Goal: Information Seeking & Learning: Learn about a topic

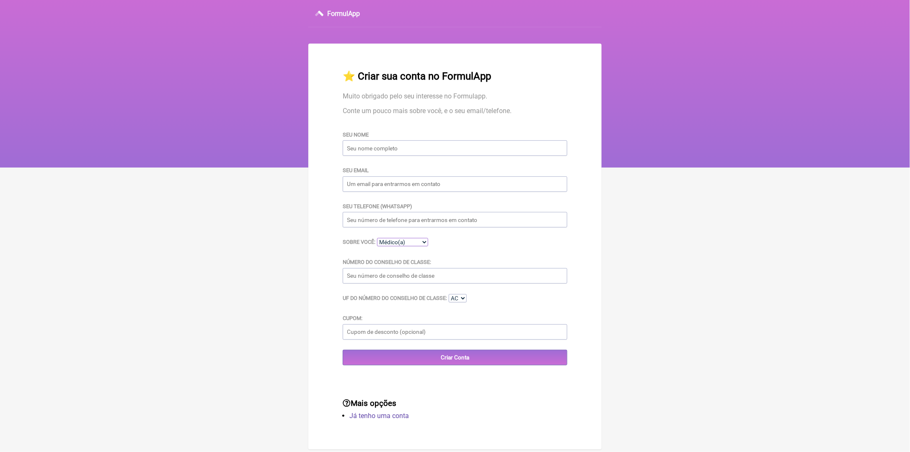
click at [415, 244] on select "Médico(a) Nutricionista Farmaceutico(a) Biomédica(o) Fisioterapeuta Enfermeira(…" at bounding box center [402, 242] width 51 height 8
click at [415, 243] on select "Médico(a) Nutricionista Farmaceutico(a) Biomédica(o) Fisioterapeuta Enfermeira(…" at bounding box center [402, 242] width 51 height 8
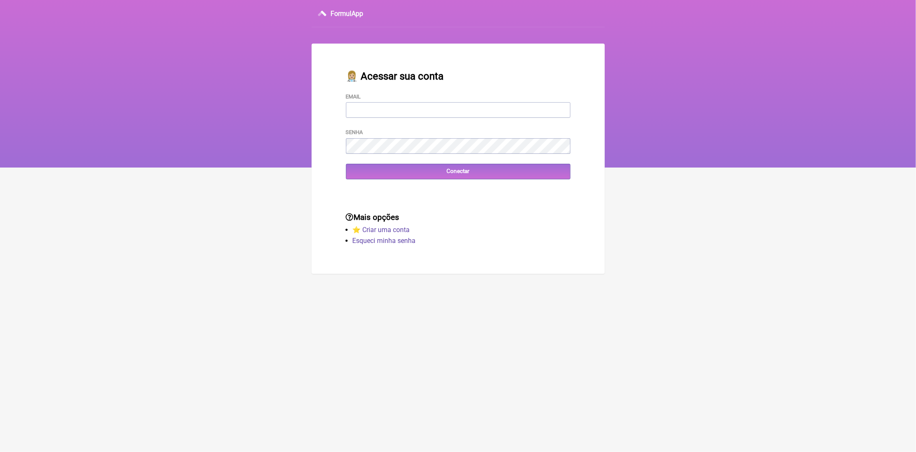
click at [424, 117] on input "Email" at bounding box center [458, 110] width 225 height 16
type input "[EMAIL_ADDRESS][DOMAIN_NAME]"
click at [448, 173] on input "Conectar" at bounding box center [458, 172] width 225 height 16
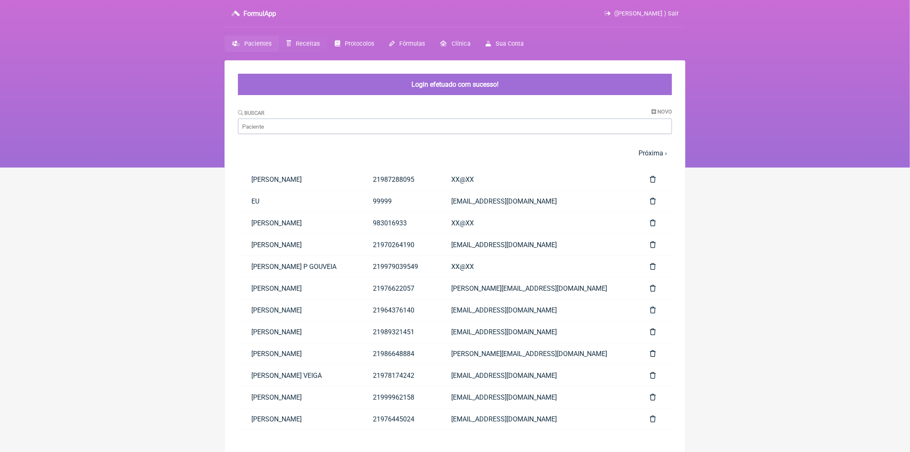
click at [303, 42] on span "Receitas" at bounding box center [308, 43] width 24 height 7
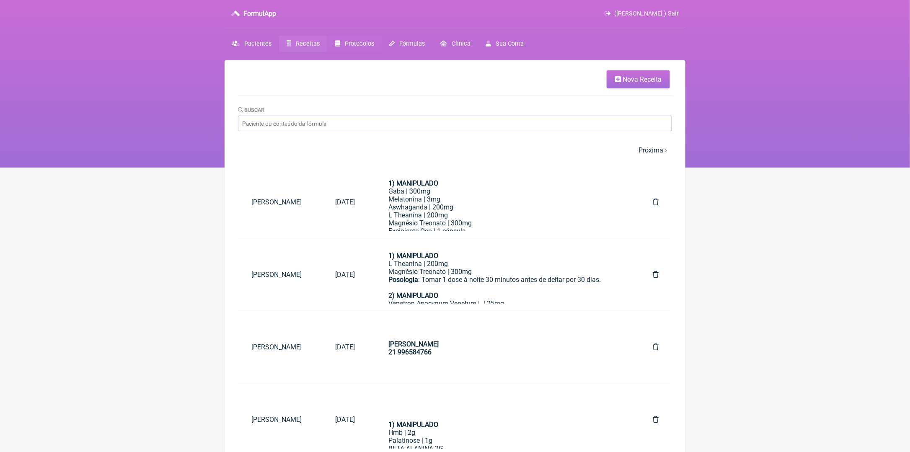
click at [367, 42] on span "Protocolos" at bounding box center [359, 43] width 29 height 7
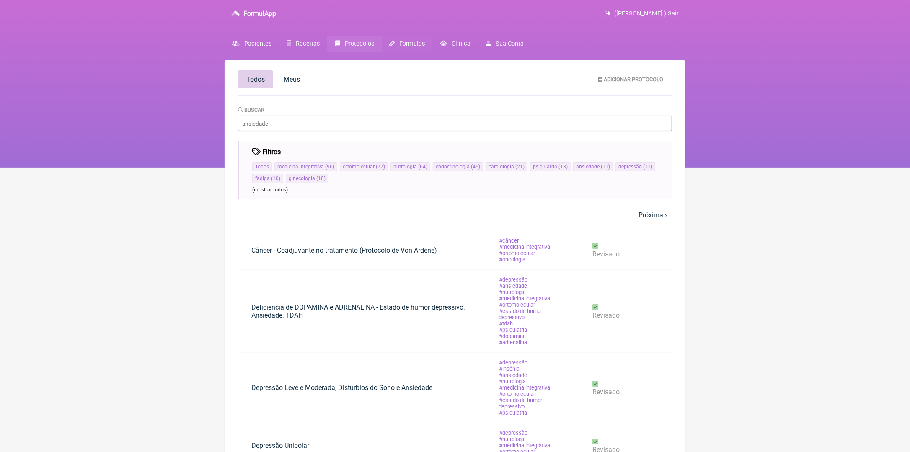
click at [404, 44] on span "Fórmulas" at bounding box center [413, 43] width 26 height 7
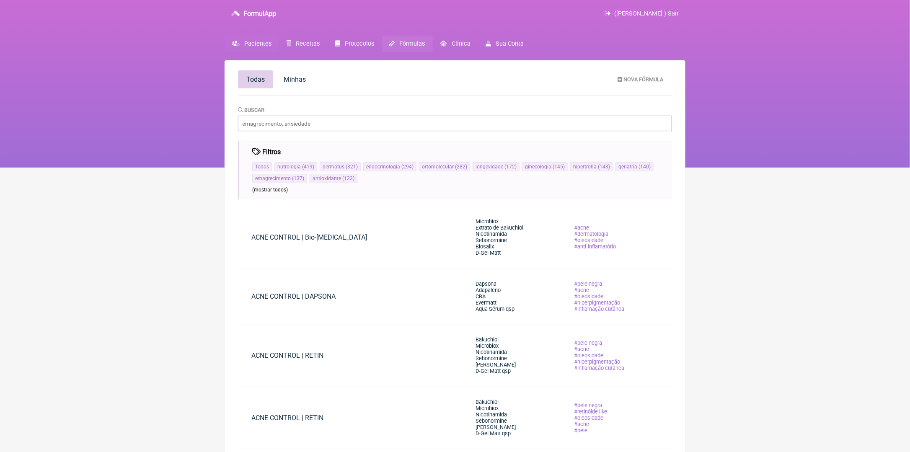
click at [267, 42] on span "Pacientes" at bounding box center [257, 43] width 27 height 7
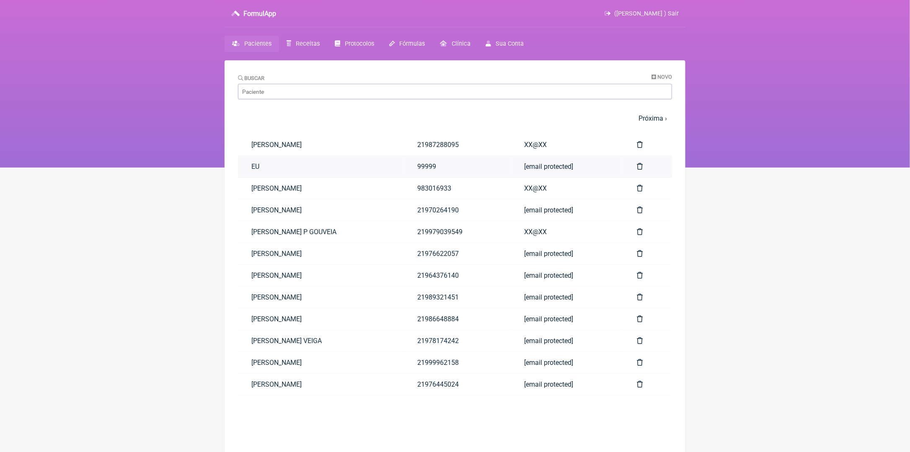
click at [464, 166] on link "99999" at bounding box center [457, 166] width 107 height 21
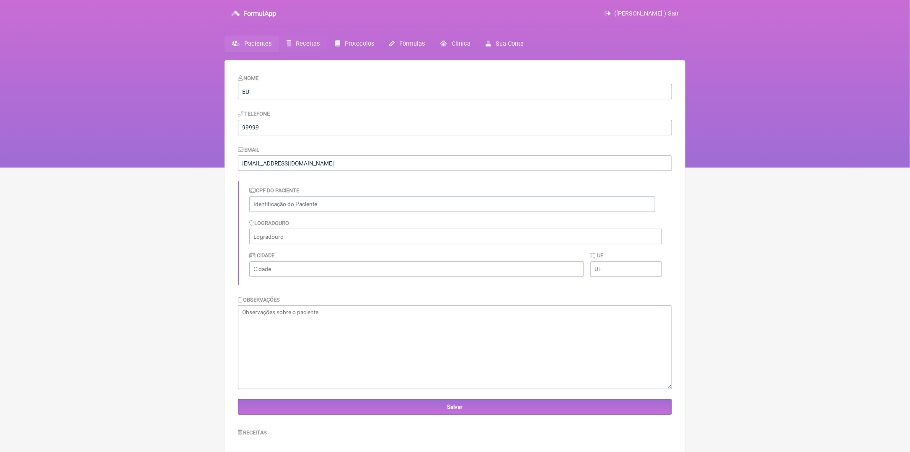
click at [307, 44] on span "Receitas" at bounding box center [308, 43] width 24 height 7
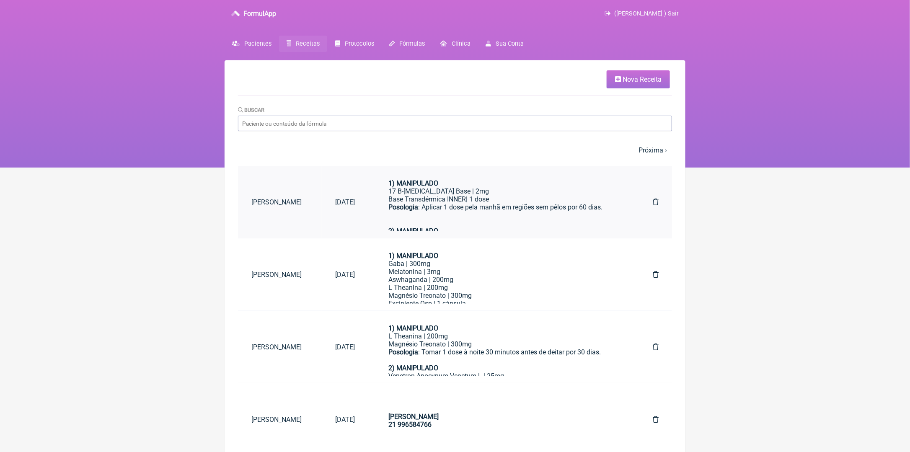
click at [475, 192] on div "17 B-[MEDICAL_DATA] Base | 2mg" at bounding box center [503, 191] width 231 height 8
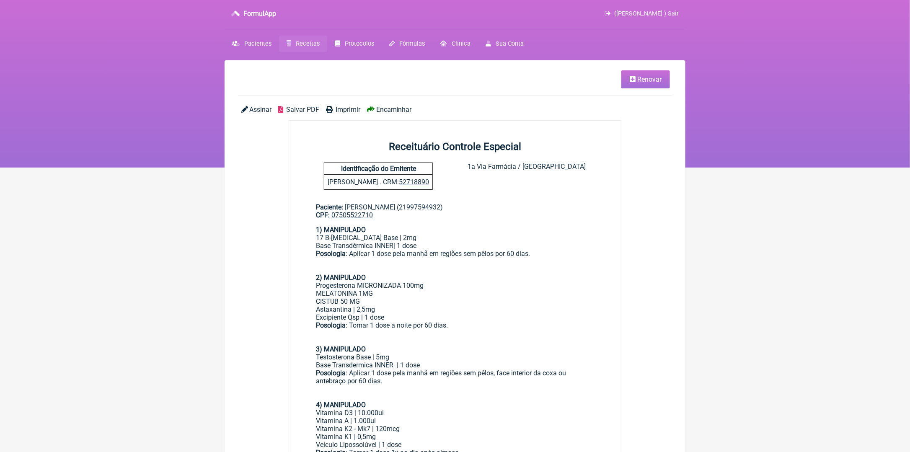
click at [349, 107] on span "Imprimir" at bounding box center [348, 110] width 25 height 8
click at [247, 108] on icon at bounding box center [244, 109] width 7 height 7
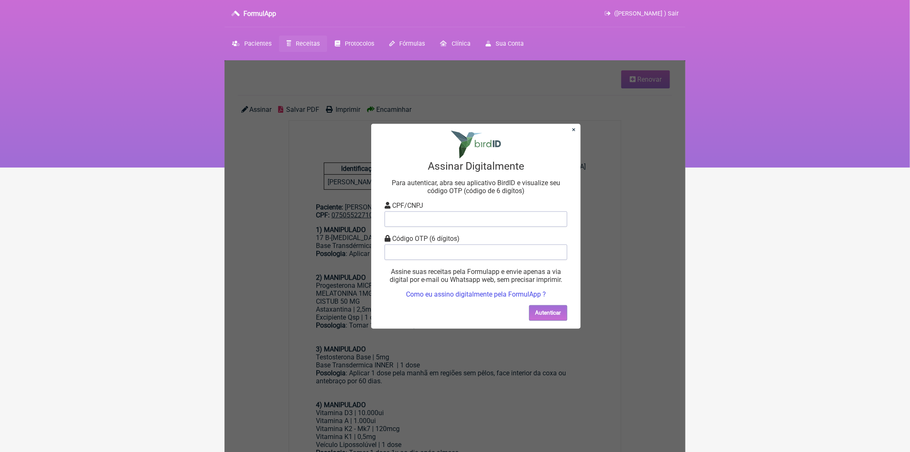
click at [626, 173] on div "× Assinar Digitalmente Para autenticar, abra seu aplicativo BirdID e visualize …" at bounding box center [455, 455] width 461 height 790
click at [573, 129] on link "×" at bounding box center [574, 129] width 4 height 8
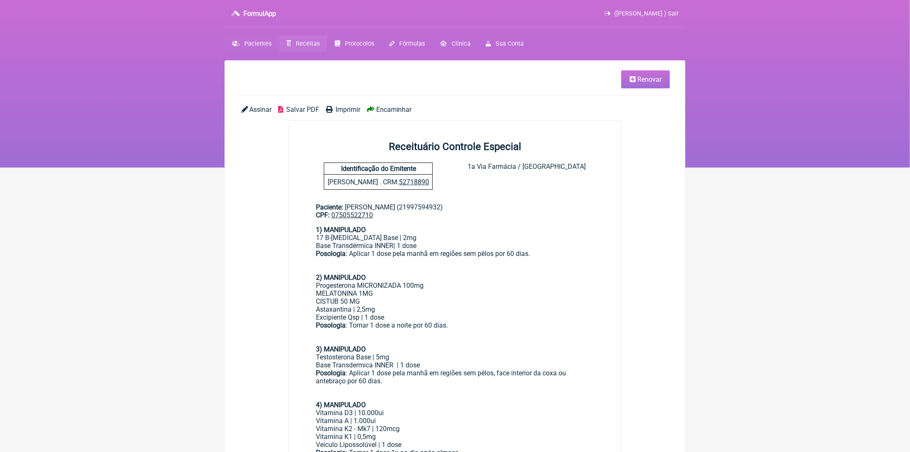
click at [259, 44] on span "Pacientes" at bounding box center [257, 43] width 27 height 7
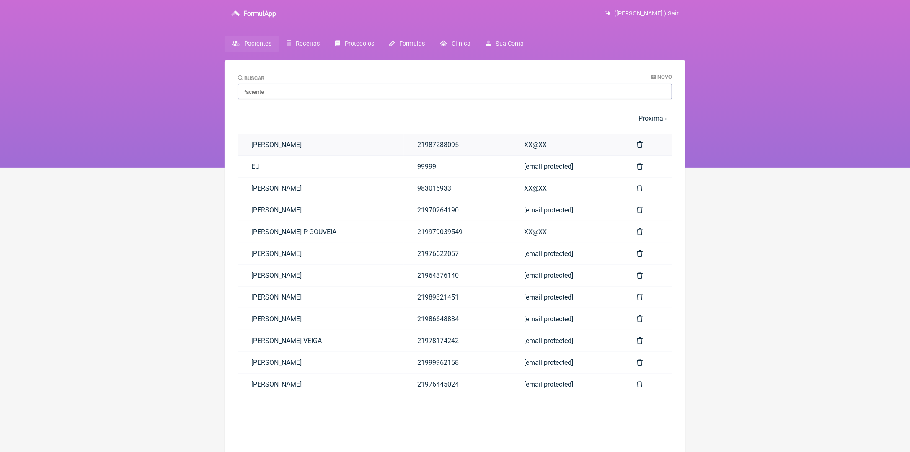
click at [295, 145] on link "[PERSON_NAME]" at bounding box center [321, 144] width 166 height 21
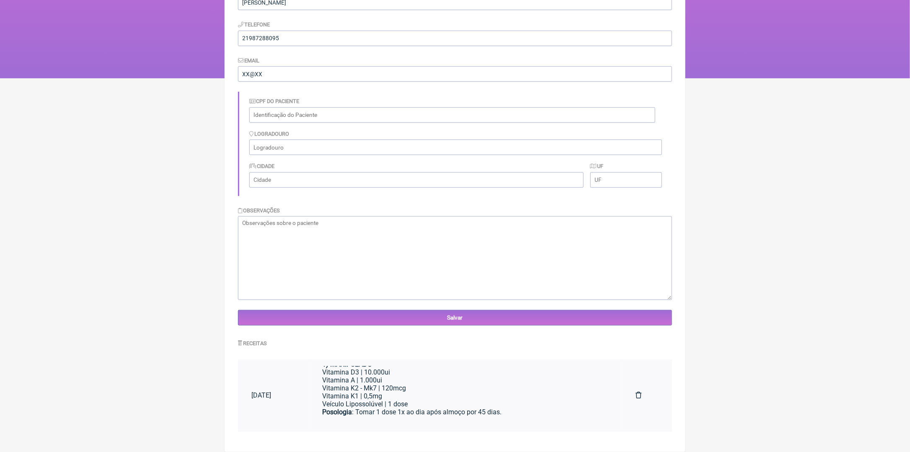
scroll to position [20, 0]
click at [441, 386] on div "Vitamina K2 - Mk7 | 120mcg" at bounding box center [465, 382] width 287 height 8
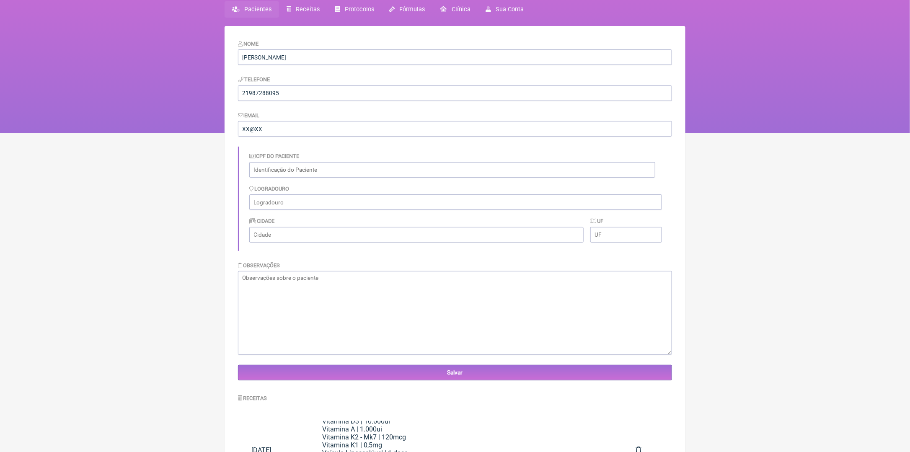
scroll to position [0, 0]
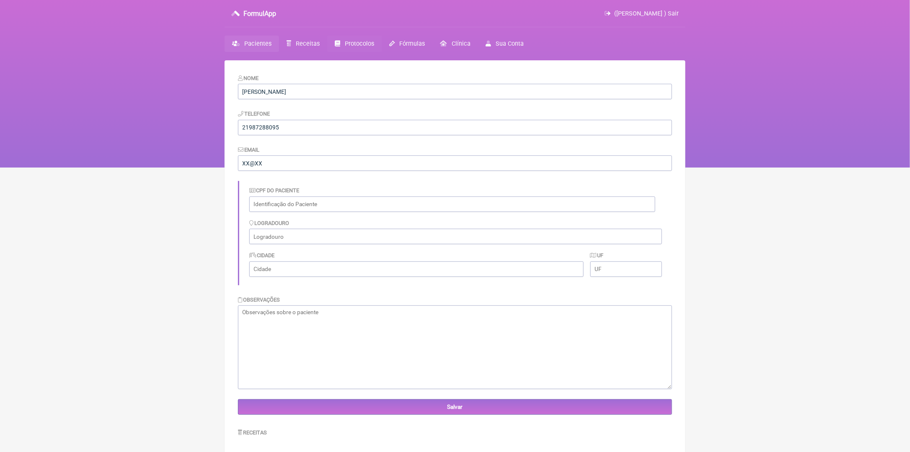
click at [353, 46] on span "Protocolos" at bounding box center [359, 43] width 29 height 7
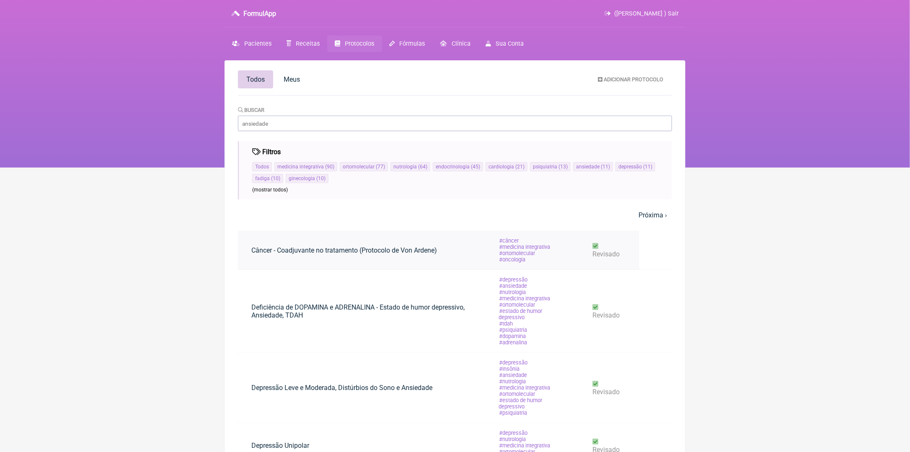
click at [313, 253] on link "Câncer - Coadjuvante no tratamento (Protocolo de Von Ardene)" at bounding box center [344, 250] width 212 height 21
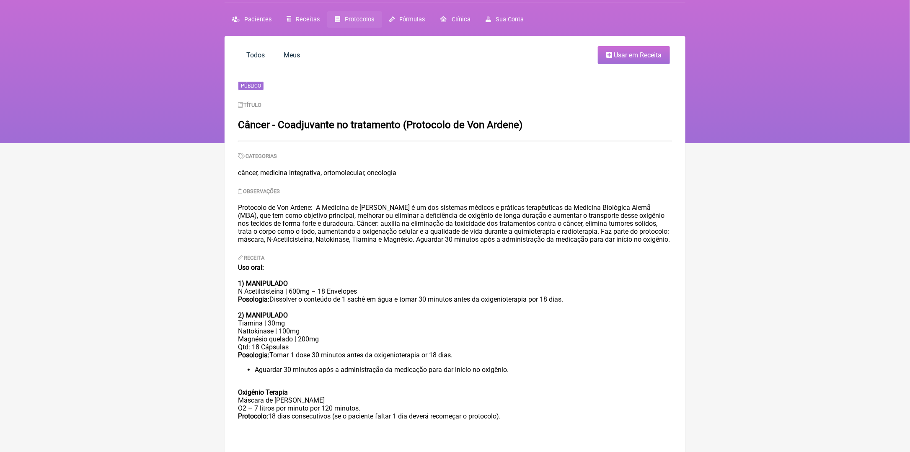
scroll to position [60, 0]
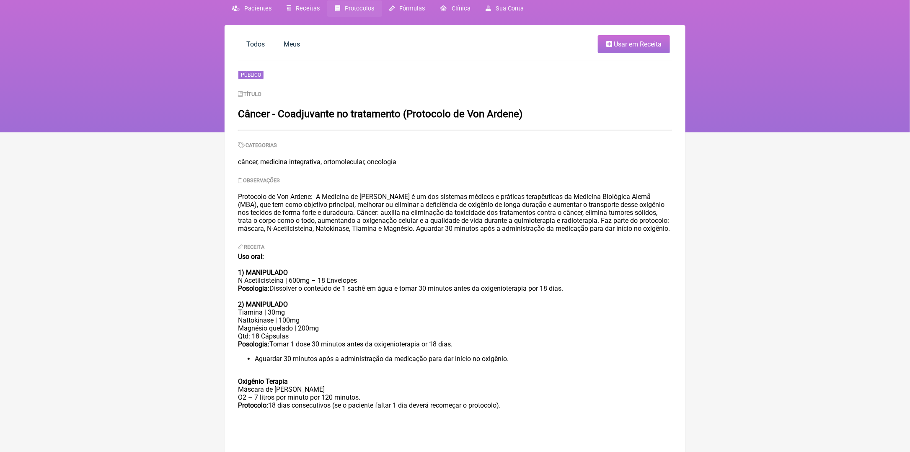
scroll to position [18, 0]
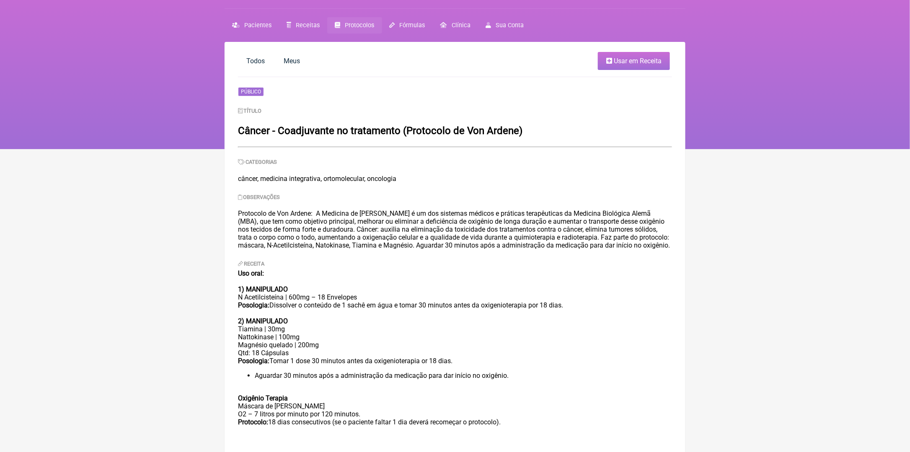
click at [351, 23] on span "Protocolos" at bounding box center [359, 25] width 29 height 7
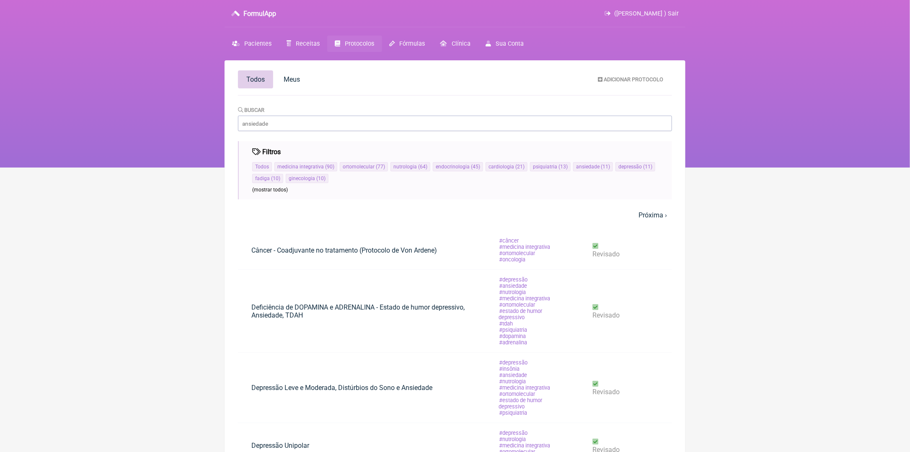
click at [272, 191] on span "(mostrar todos)" at bounding box center [270, 190] width 36 height 6
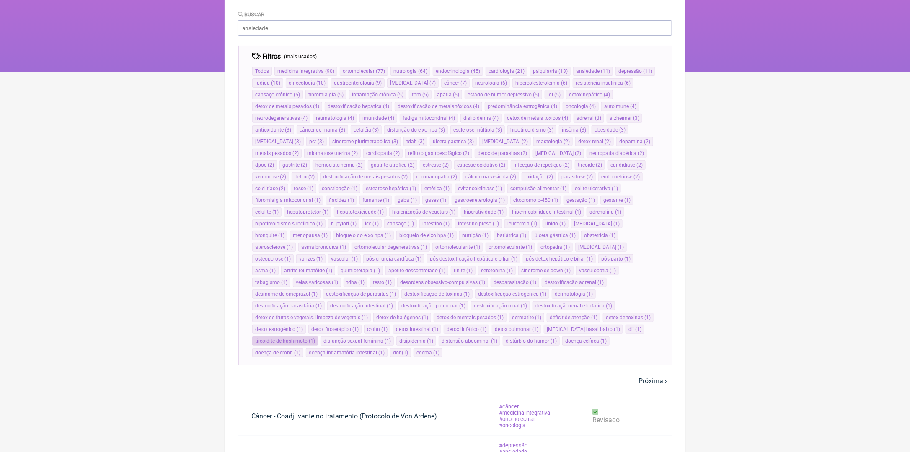
scroll to position [168, 0]
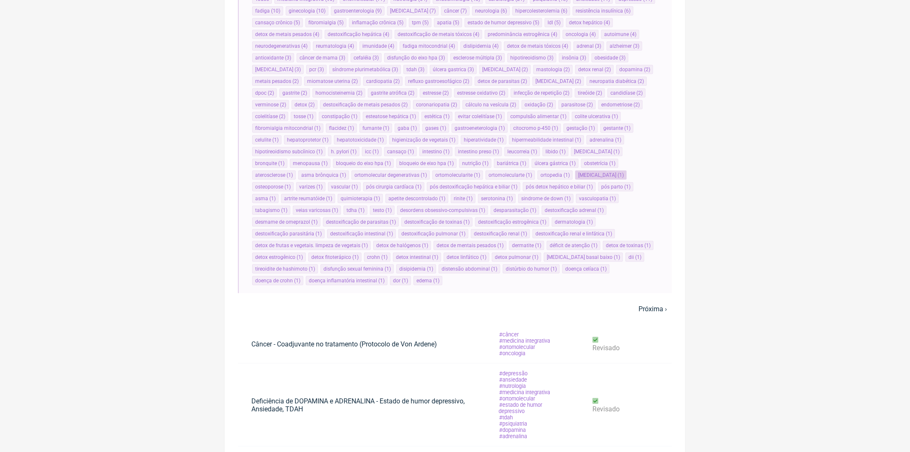
click at [575, 171] on li "osteopenia ( 1 )" at bounding box center [601, 175] width 52 height 9
click at [575, 176] on li "osteopenia ( 1 )" at bounding box center [601, 175] width 52 height 9
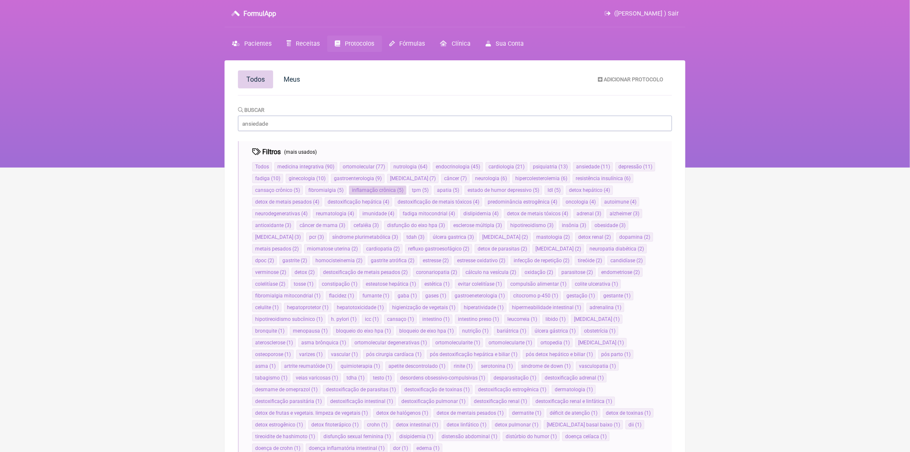
click at [374, 187] on li "inflamação crônica ( 5 )" at bounding box center [377, 190] width 57 height 9
click at [376, 192] on span "inflamação crônica" at bounding box center [374, 190] width 44 height 6
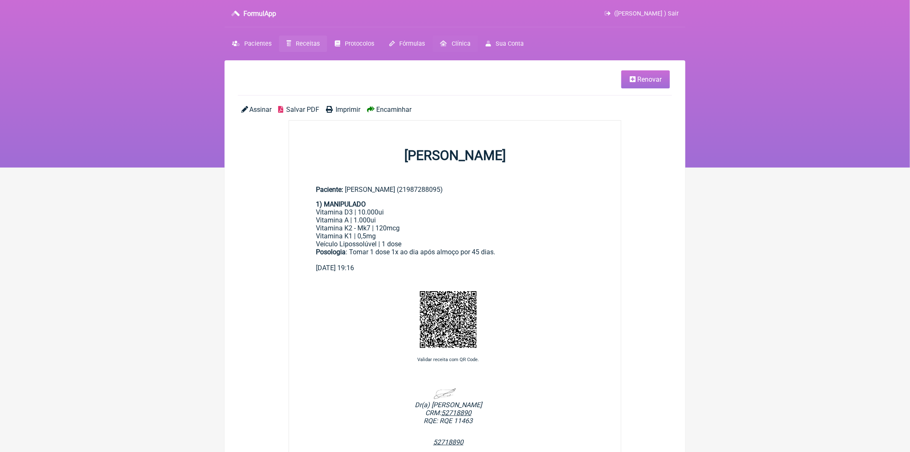
click at [458, 42] on span "Clínica" at bounding box center [461, 43] width 19 height 7
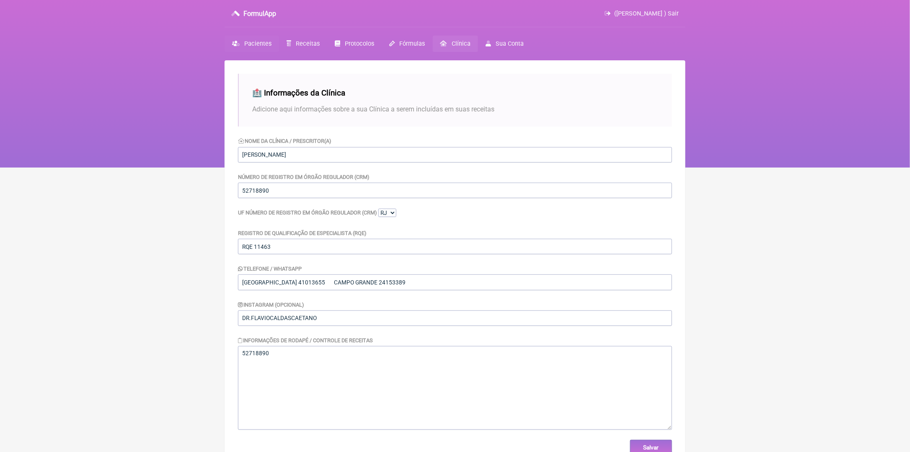
click at [276, 43] on link "Pacientes" at bounding box center [252, 44] width 54 height 16
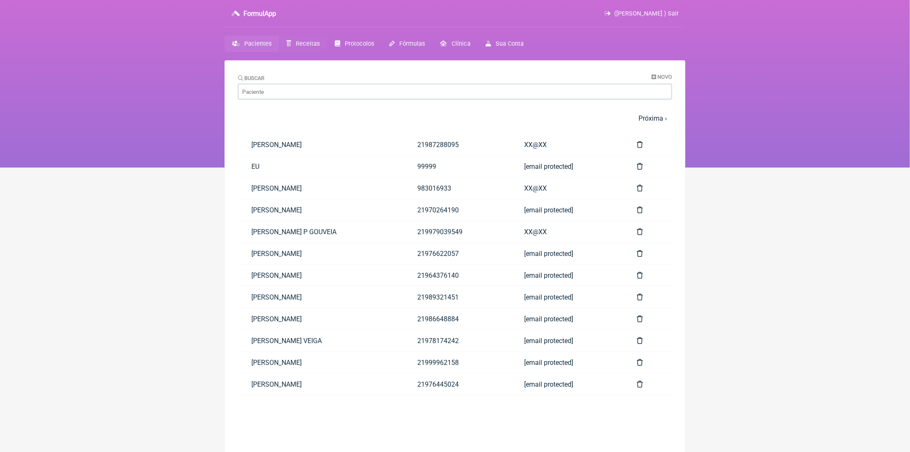
click at [315, 41] on span "Receitas" at bounding box center [308, 43] width 24 height 7
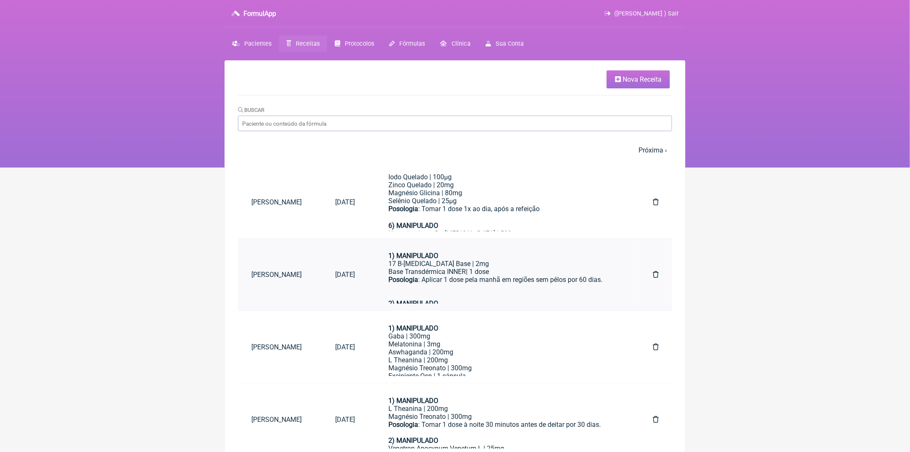
scroll to position [84, 0]
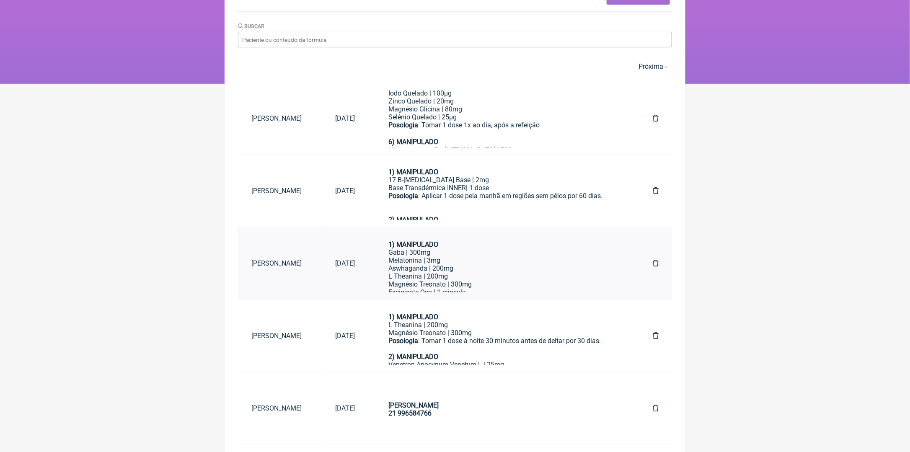
click at [461, 256] on div "Gaba | 300mg" at bounding box center [503, 252] width 231 height 8
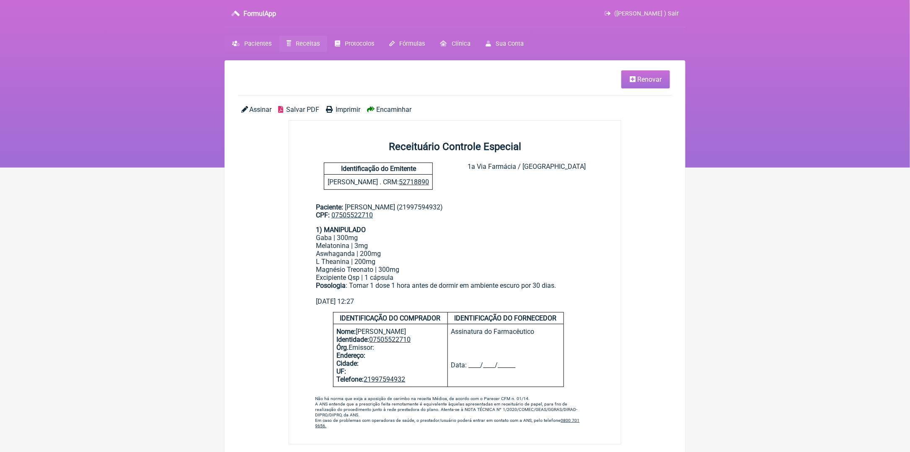
click at [263, 41] on span "Pacientes" at bounding box center [257, 43] width 27 height 7
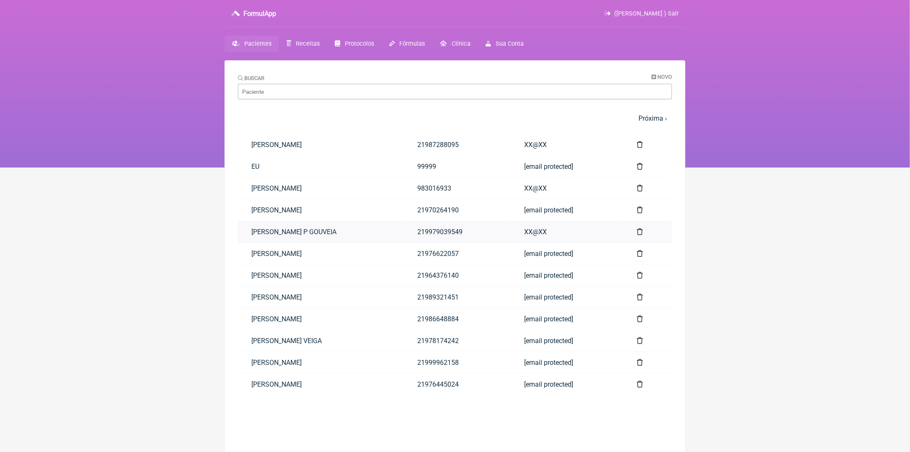
scroll to position [60, 0]
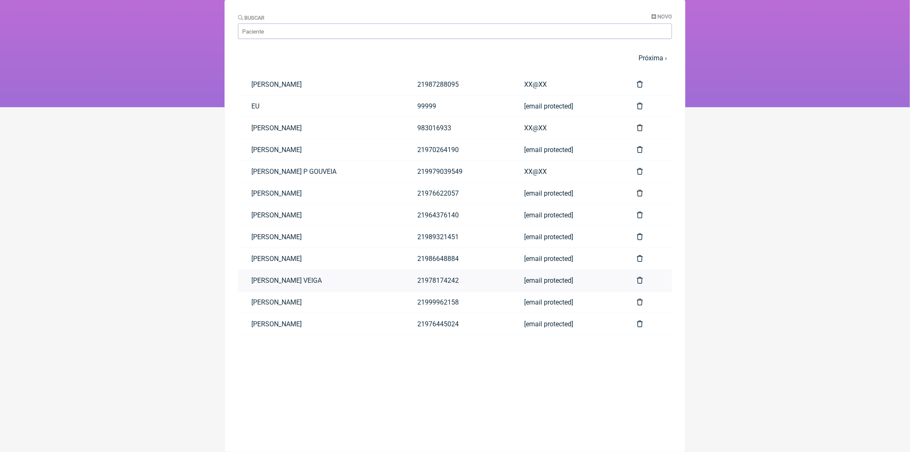
click at [298, 282] on link "JANINE CALDEIRA VEIGA" at bounding box center [321, 280] width 166 height 21
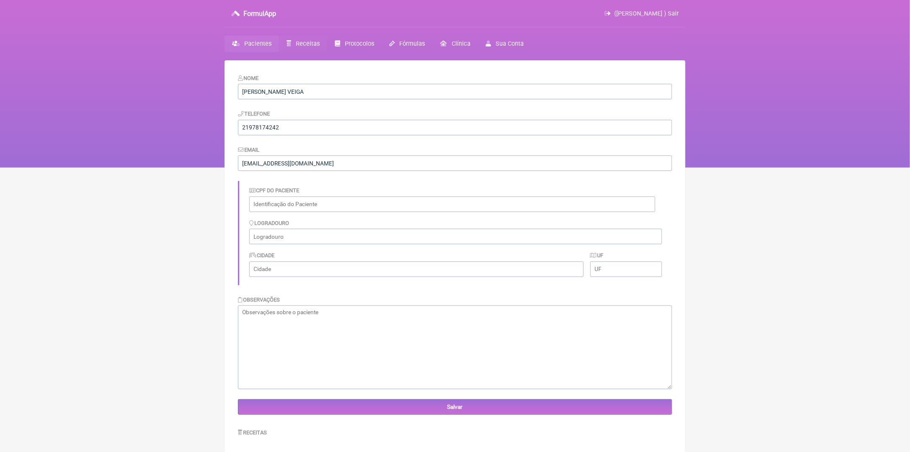
click at [303, 38] on link "Receitas" at bounding box center [303, 44] width 48 height 16
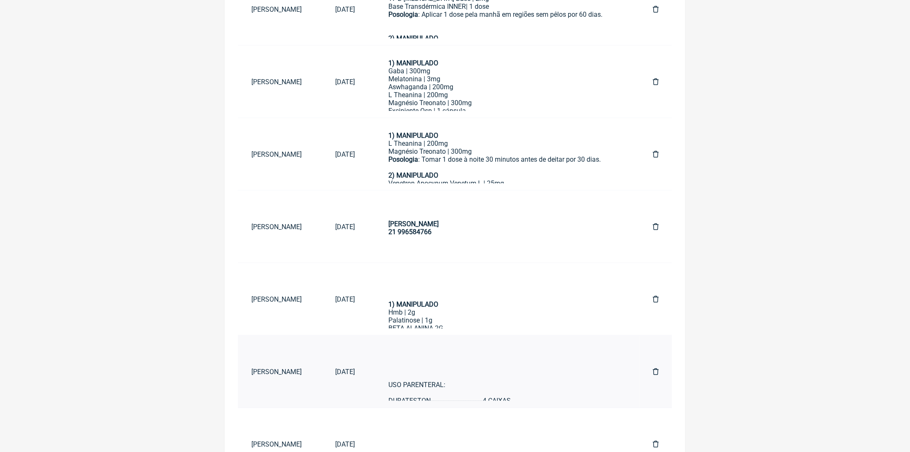
scroll to position [313, 0]
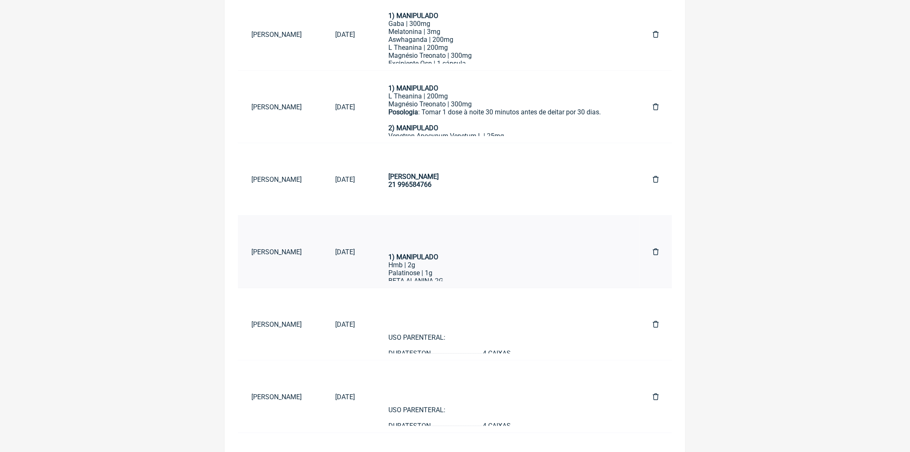
click at [363, 257] on link "03/10/2025" at bounding box center [345, 251] width 47 height 21
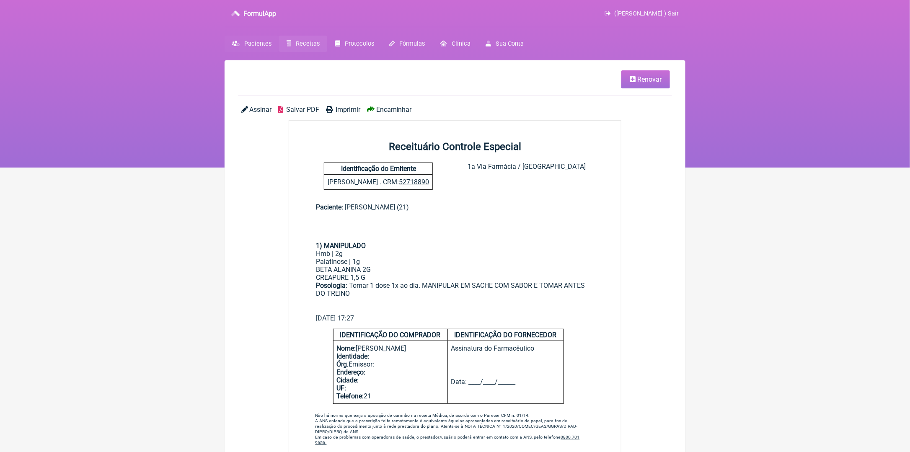
click at [254, 44] on span "Pacientes" at bounding box center [257, 43] width 27 height 7
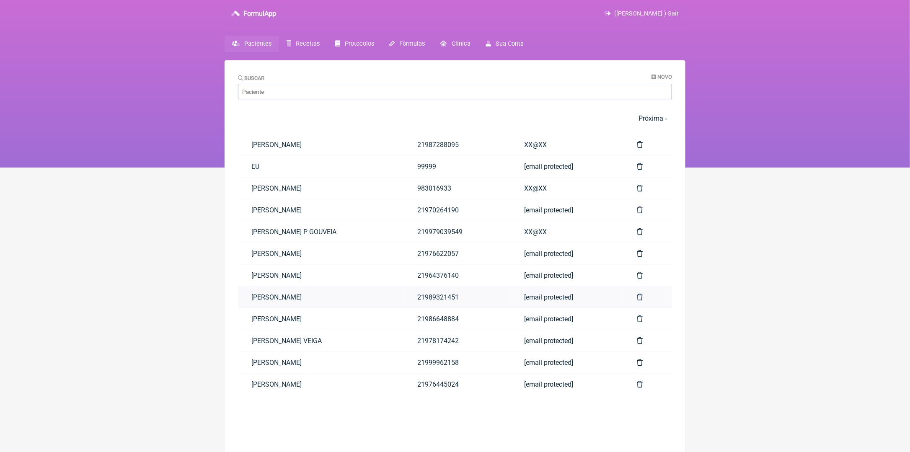
scroll to position [60, 0]
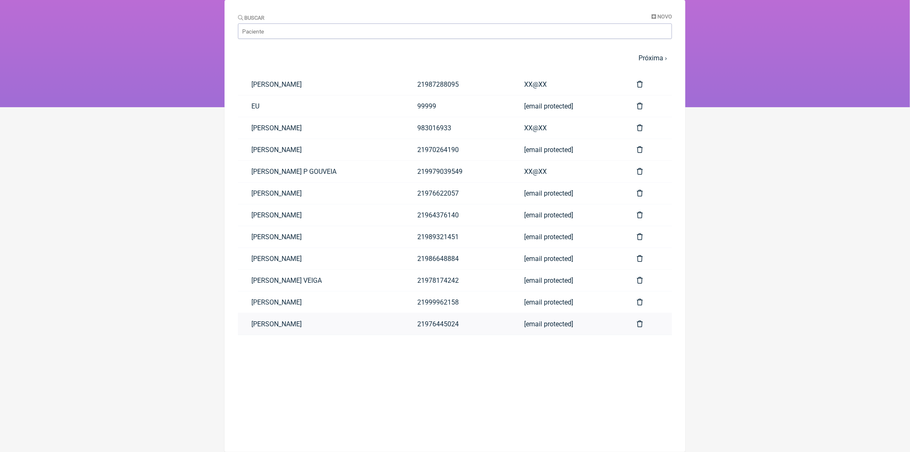
click at [365, 320] on link "ANA BEATRIZ FONSECA DANTAS" at bounding box center [321, 323] width 166 height 21
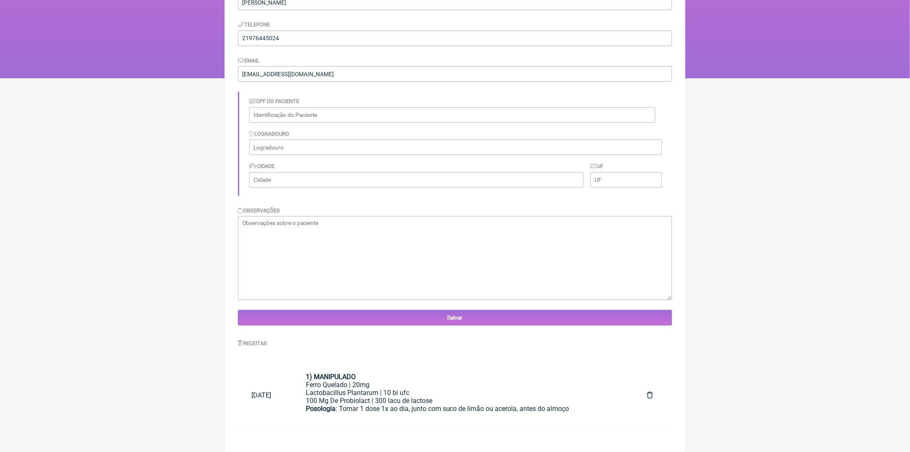
scroll to position [91, 0]
click at [406, 380] on div "1) MANIPULADO" at bounding box center [463, 377] width 315 height 8
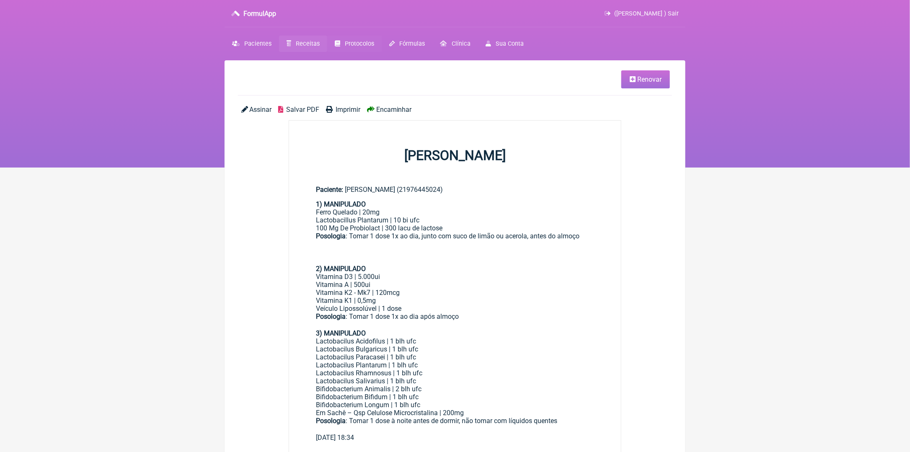
click at [349, 46] on span "Protocolos" at bounding box center [359, 43] width 29 height 7
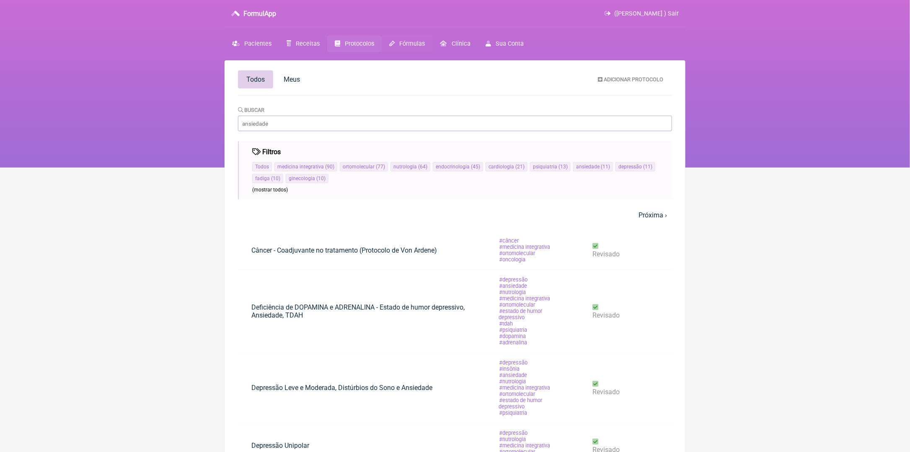
click at [407, 44] on span "Fórmulas" at bounding box center [413, 43] width 26 height 7
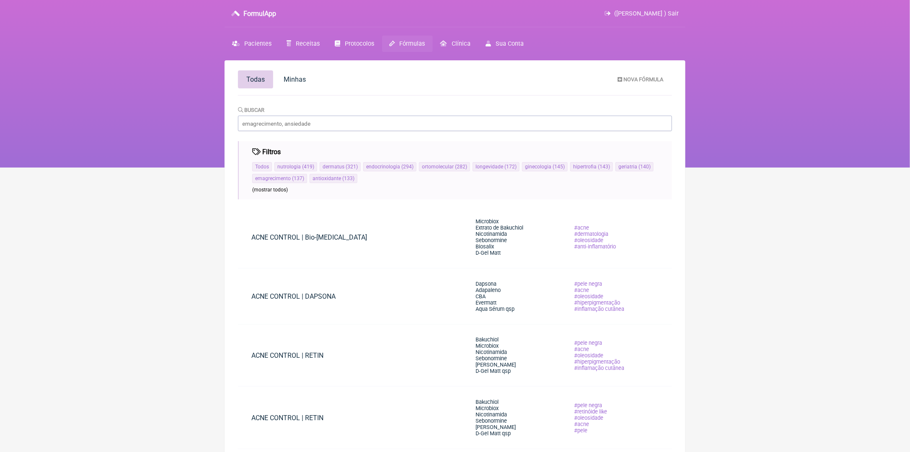
click at [280, 191] on span "(mostrar todos)" at bounding box center [270, 190] width 36 height 6
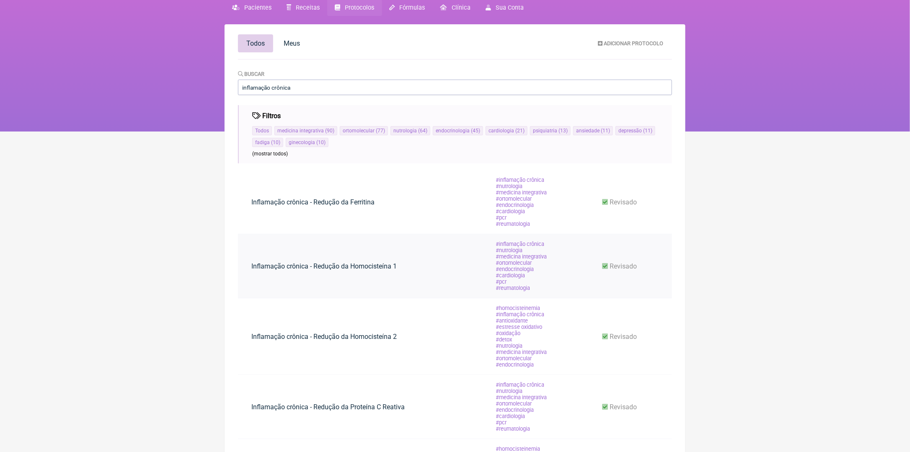
scroll to position [126, 0]
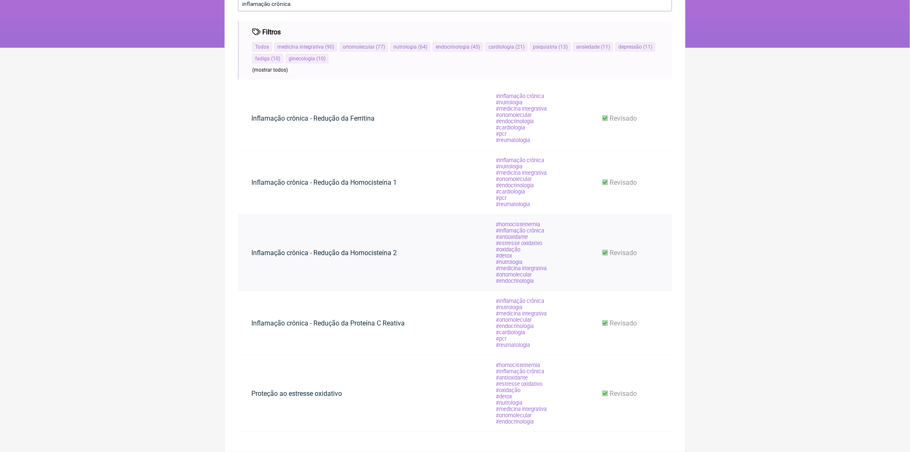
click at [308, 252] on link "Inflamação crônica - Redução da Homocisteína 2" at bounding box center [324, 252] width 172 height 21
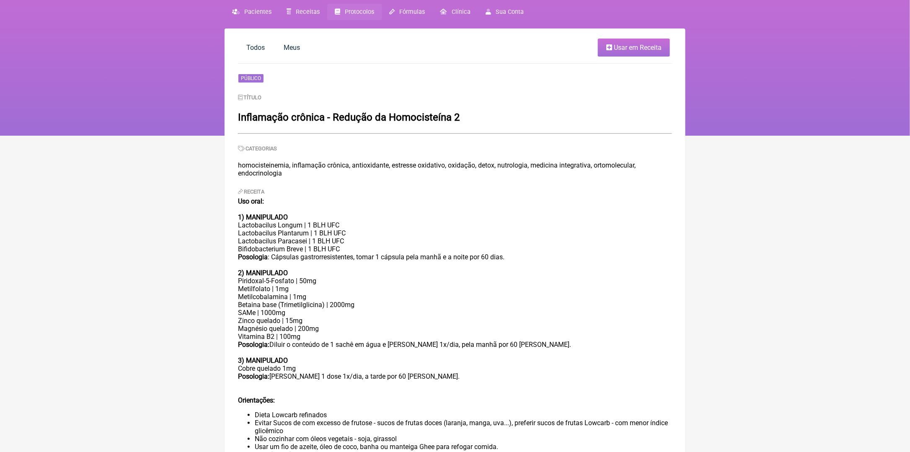
scroll to position [8, 0]
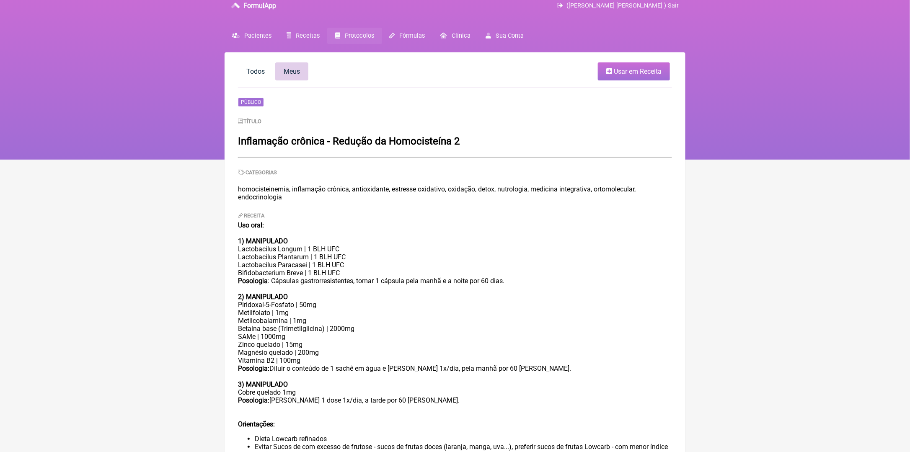
click at [279, 71] on link "Meus" at bounding box center [291, 71] width 33 height 18
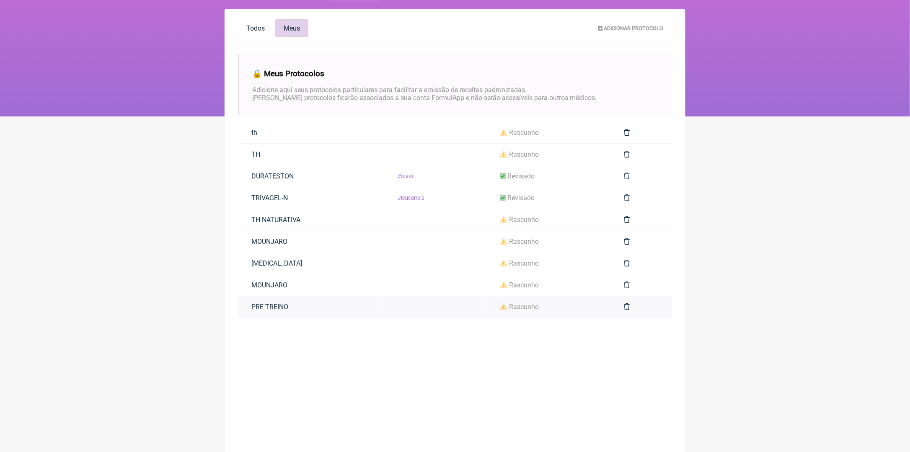
scroll to position [60, 0]
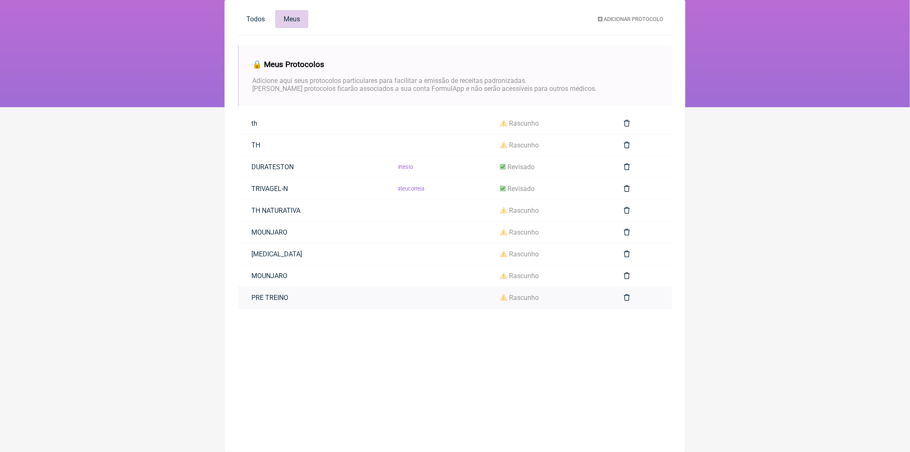
click at [276, 299] on link "PRE TREINO" at bounding box center [270, 297] width 64 height 21
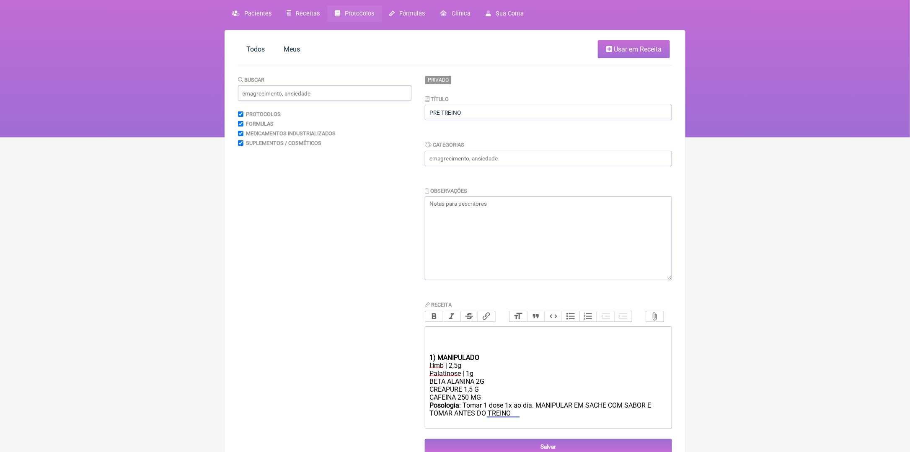
scroll to position [18, 0]
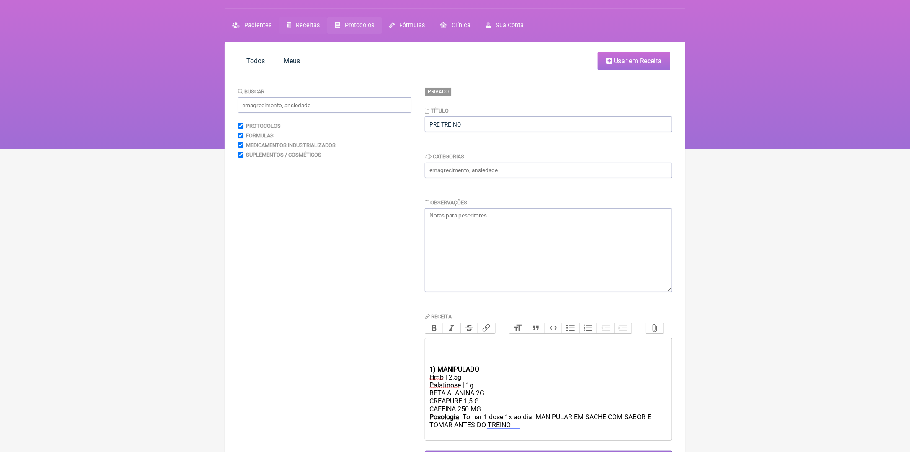
click at [307, 22] on span "Receitas" at bounding box center [308, 25] width 24 height 7
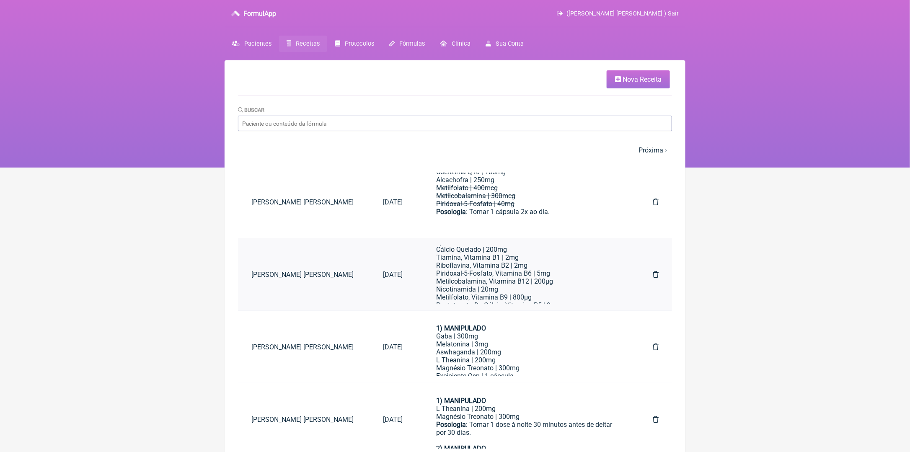
scroll to position [293, 0]
click at [256, 40] on span "Pacientes" at bounding box center [257, 43] width 27 height 7
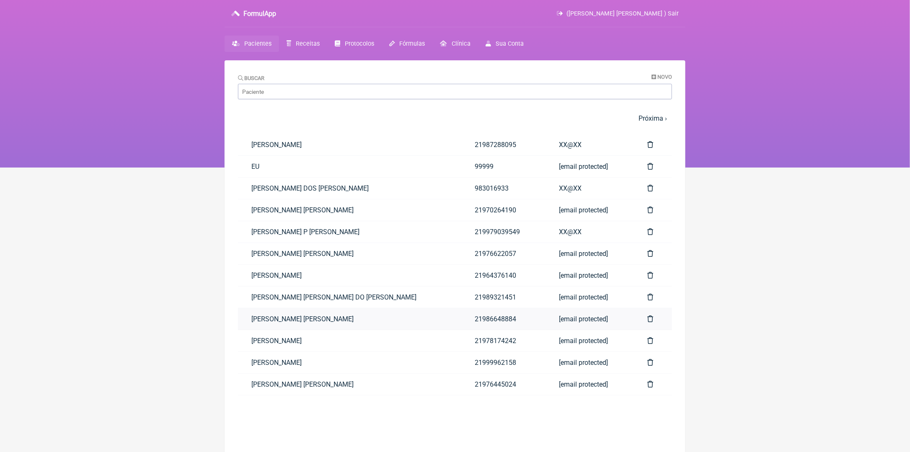
click at [321, 316] on link "[PERSON_NAME] [PERSON_NAME]" at bounding box center [350, 318] width 224 height 21
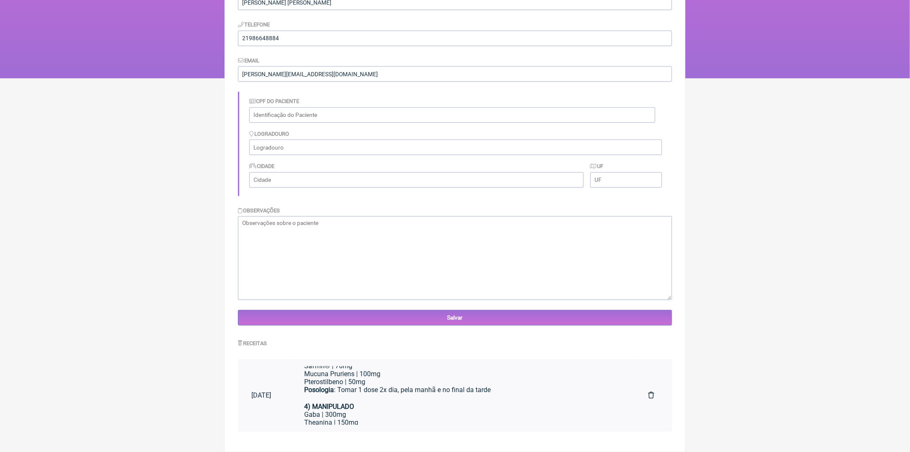
scroll to position [126, 0]
click at [405, 384] on div "Pterostilbeno | 50mg" at bounding box center [462, 380] width 317 height 8
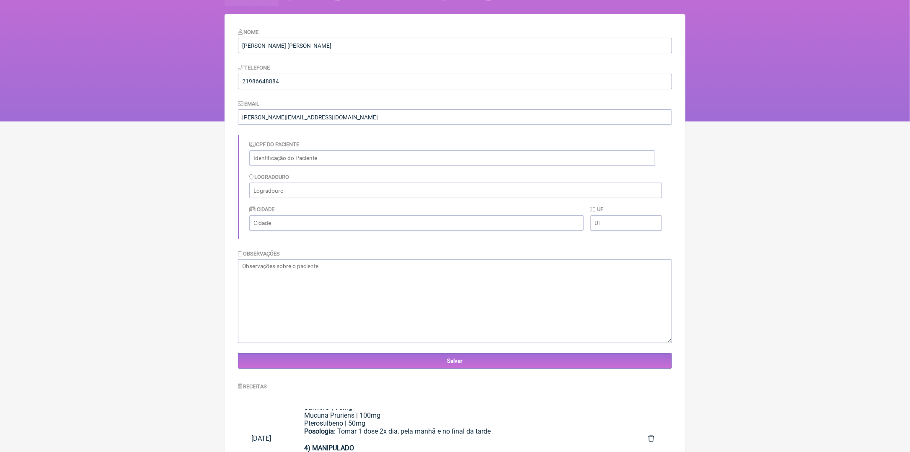
scroll to position [0, 0]
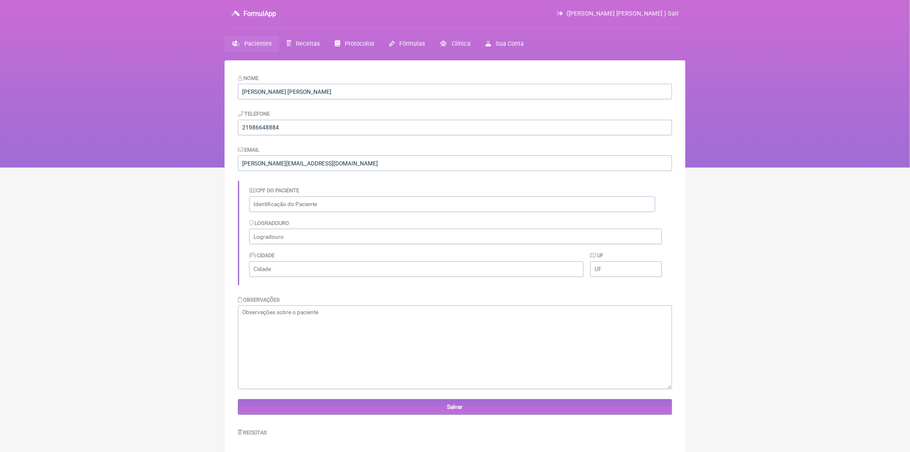
click at [248, 45] on span "Pacientes" at bounding box center [257, 43] width 27 height 7
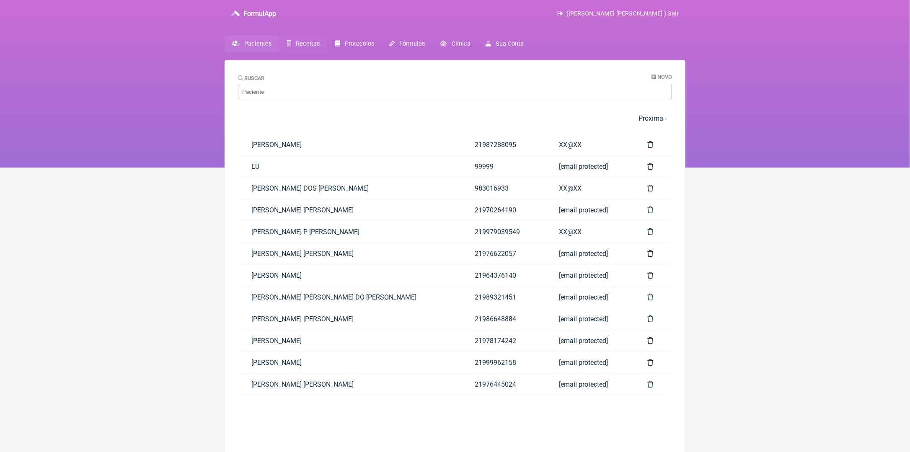
click at [308, 42] on span "Receitas" at bounding box center [308, 43] width 24 height 7
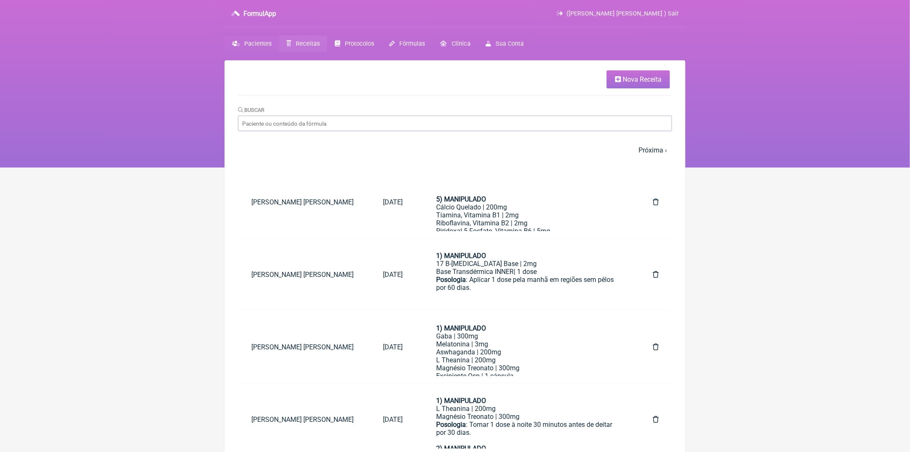
click at [264, 42] on span "Pacientes" at bounding box center [257, 43] width 27 height 7
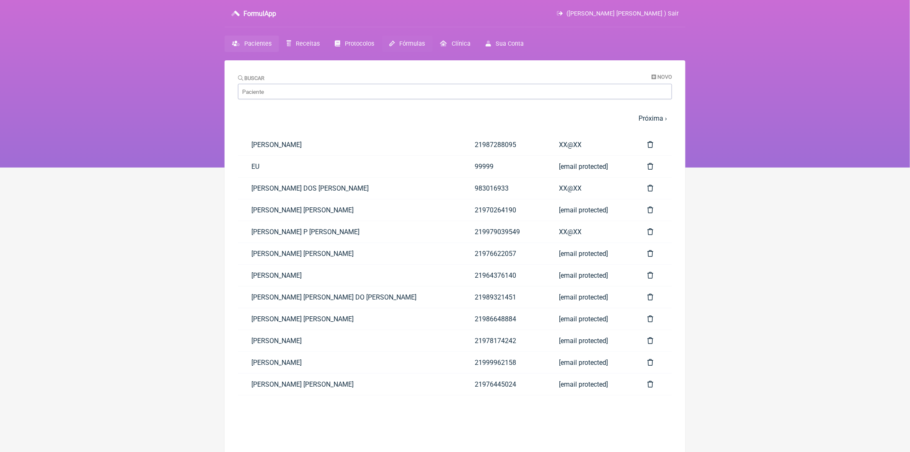
click at [402, 42] on span "Fórmulas" at bounding box center [413, 43] width 26 height 7
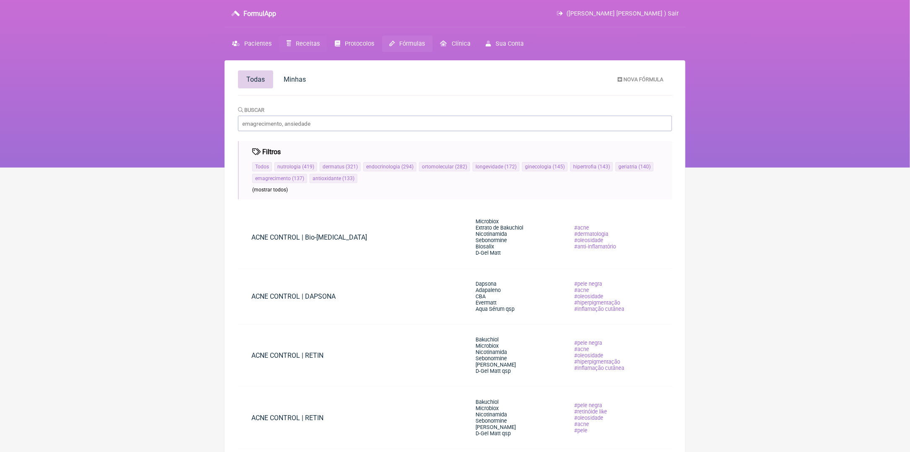
click at [297, 41] on span "Receitas" at bounding box center [308, 43] width 24 height 7
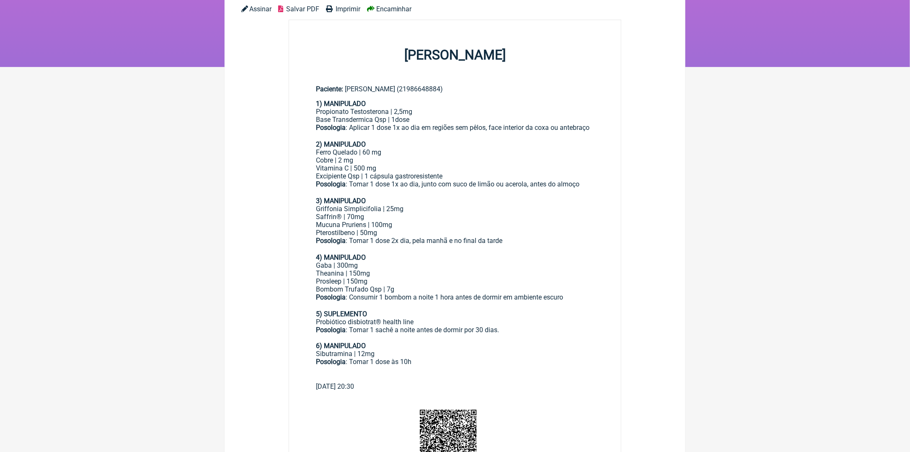
scroll to position [38, 0]
